Goal: Task Accomplishment & Management: Complete application form

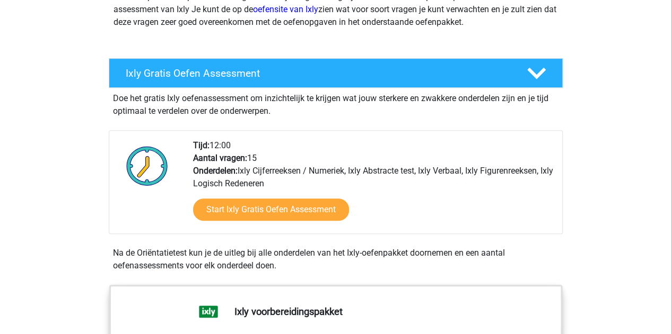
scroll to position [159, 0]
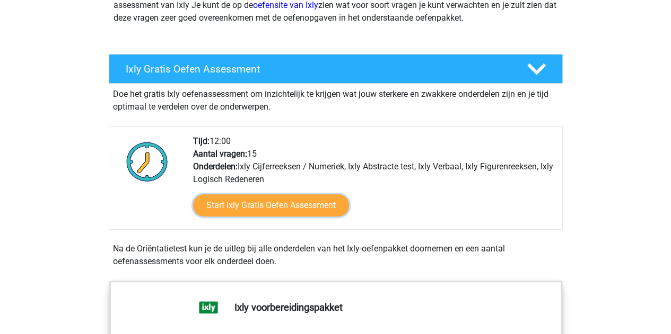
click at [287, 202] on link "Start Ixly Gratis Oefen Assessment" at bounding box center [271, 206] width 156 height 22
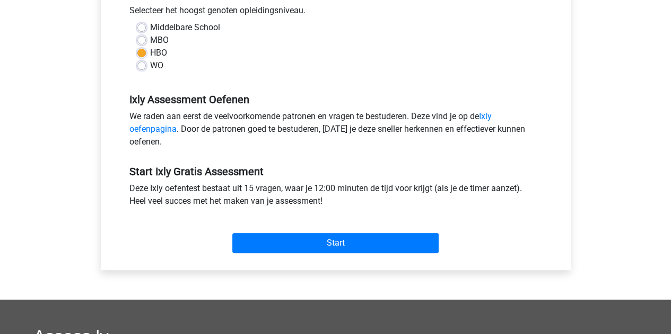
scroll to position [279, 0]
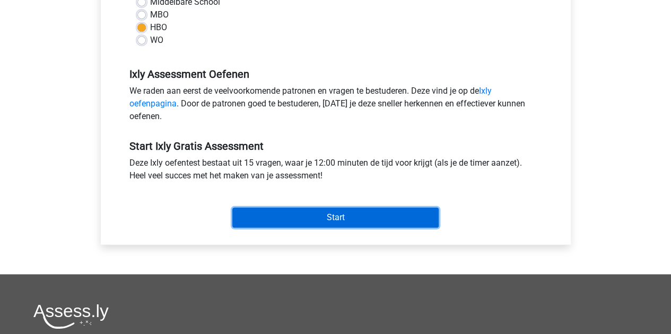
click at [286, 217] on input "Start" at bounding box center [335, 218] width 206 height 20
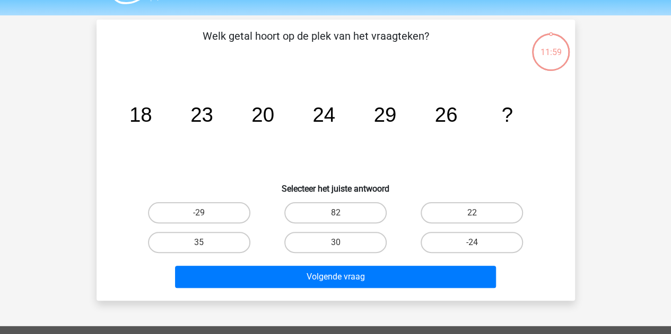
scroll to position [29, 0]
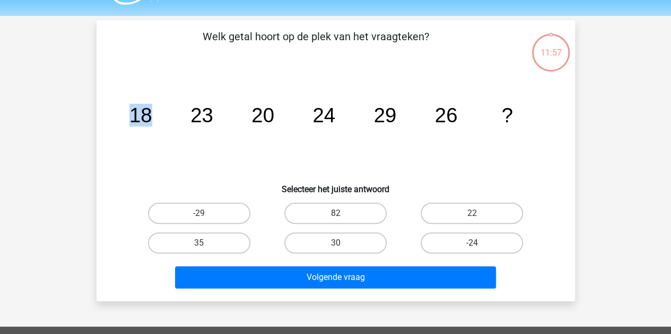
drag, startPoint x: 128, startPoint y: 117, endPoint x: 162, endPoint y: 119, distance: 34.0
click at [162, 119] on icon "image/svg+xml 18 23 20 24 29 26 ?" at bounding box center [335, 122] width 427 height 107
drag, startPoint x: 191, startPoint y: 119, endPoint x: 224, endPoint y: 115, distance: 32.6
click at [224, 115] on icon "image/svg+xml 18 23 20 24 29 26 ?" at bounding box center [335, 122] width 427 height 107
click at [243, 126] on icon "image/svg+xml 18 23 20 24 29 26 ?" at bounding box center [335, 122] width 427 height 107
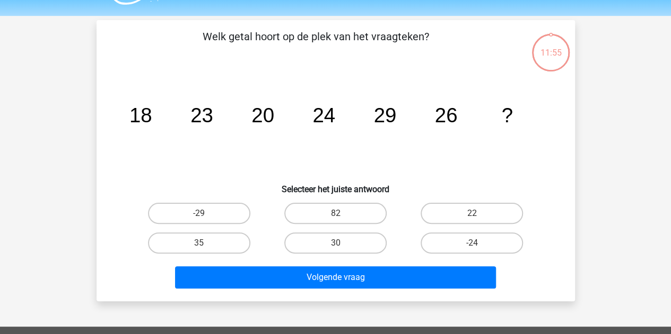
scroll to position [37, 0]
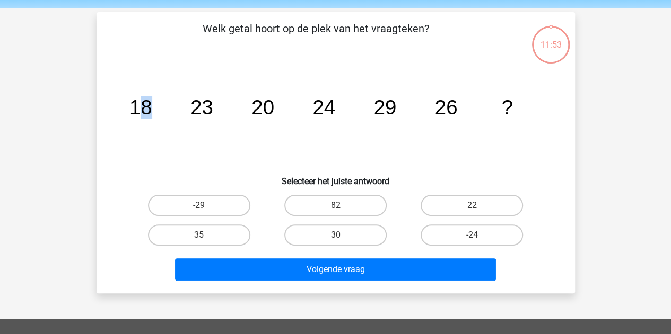
drag, startPoint x: 135, startPoint y: 105, endPoint x: 168, endPoint y: 103, distance: 33.5
click at [168, 103] on icon "image/svg+xml 18 23 20 24 29 26 ?" at bounding box center [335, 114] width 427 height 107
drag, startPoint x: 455, startPoint y: 93, endPoint x: 499, endPoint y: 107, distance: 46.8
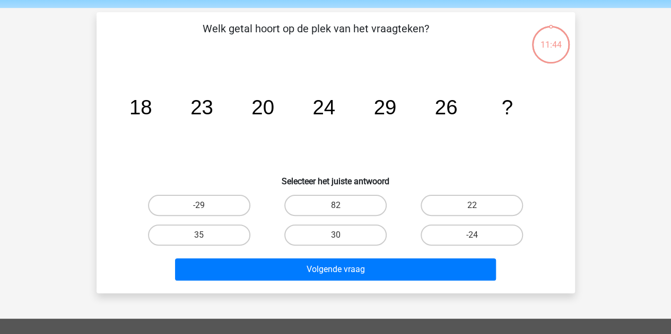
click at [499, 107] on icon "image/svg+xml 18 23 20 24 29 26 ?" at bounding box center [335, 114] width 427 height 107
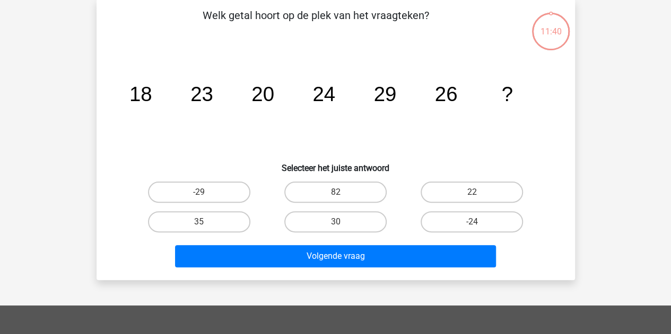
scroll to position [51, 0]
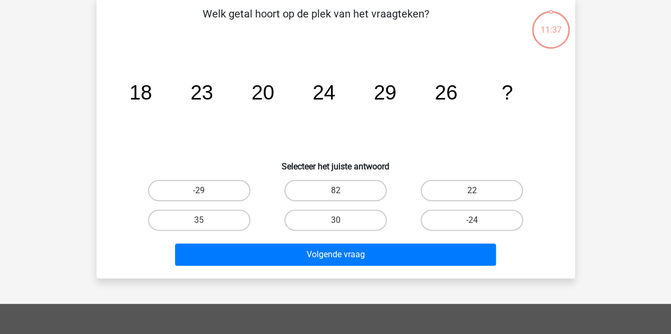
click at [455, 195] on label "22" at bounding box center [471, 190] width 102 height 21
click at [472, 195] on input "22" at bounding box center [475, 194] width 7 height 7
radio input "true"
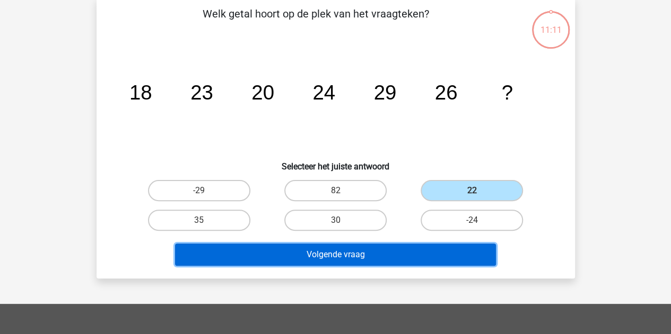
click at [366, 252] on button "Volgende vraag" at bounding box center [335, 255] width 321 height 22
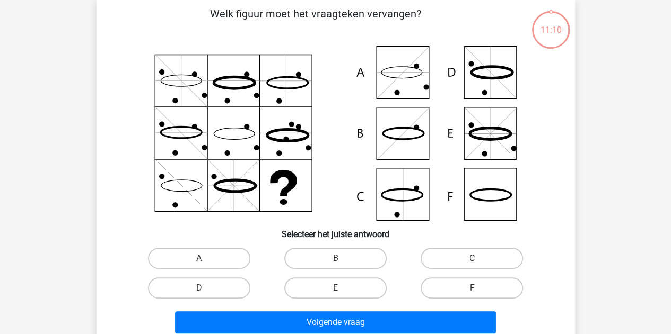
scroll to position [49, 0]
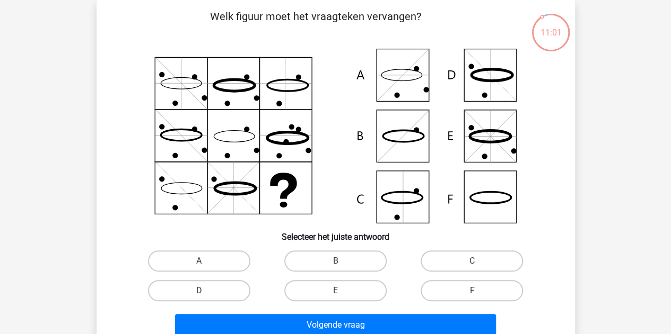
click at [474, 194] on icon at bounding box center [490, 198] width 41 height 12
click at [457, 289] on label "F" at bounding box center [471, 290] width 102 height 21
click at [472, 291] on input "F" at bounding box center [475, 294] width 7 height 7
radio input "true"
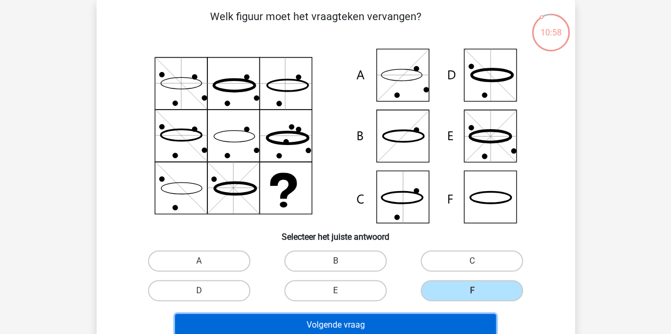
click at [389, 316] on button "Volgende vraag" at bounding box center [335, 325] width 321 height 22
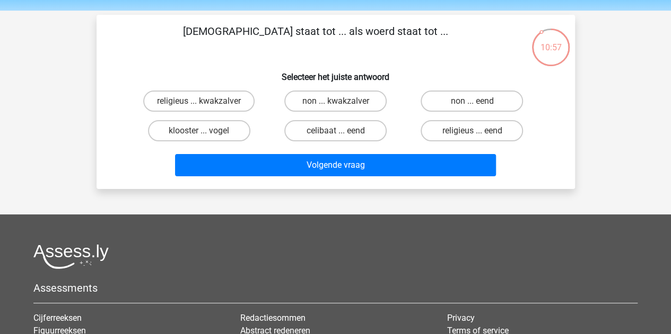
scroll to position [32, 0]
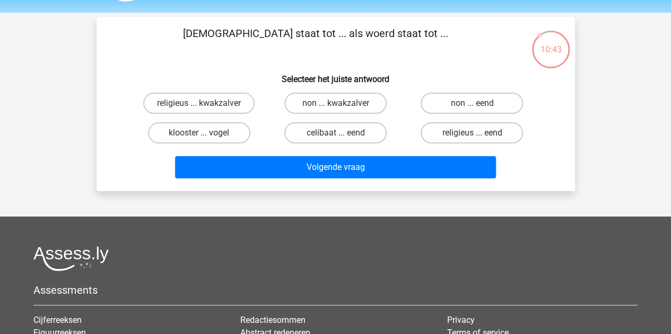
click at [460, 108] on label "non ... eend" at bounding box center [471, 103] width 102 height 21
click at [472, 108] on input "non ... eend" at bounding box center [475, 106] width 7 height 7
radio input "true"
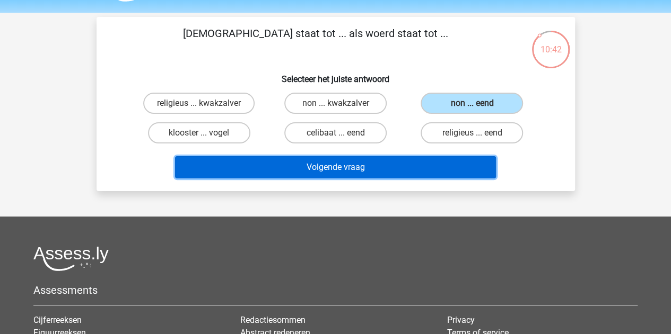
click at [366, 173] on button "Volgende vraag" at bounding box center [335, 167] width 321 height 22
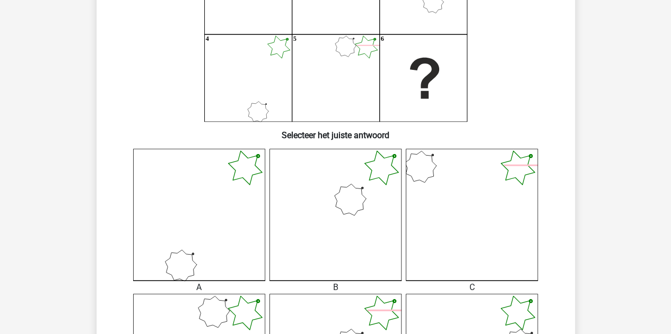
scroll to position [151, 0]
